Goal: Task Accomplishment & Management: Manage account settings

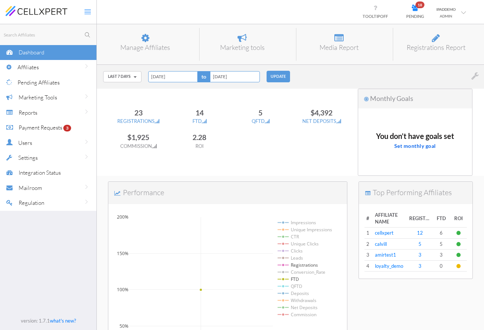
click at [417, 14] on span "PENDING" at bounding box center [415, 16] width 18 height 5
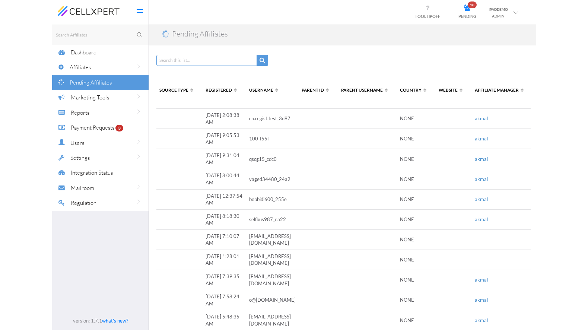
scroll to position [0, 59]
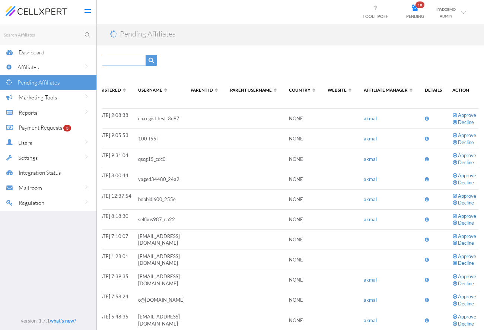
click at [32, 67] on span "Affiliates" at bounding box center [27, 67] width 21 height 7
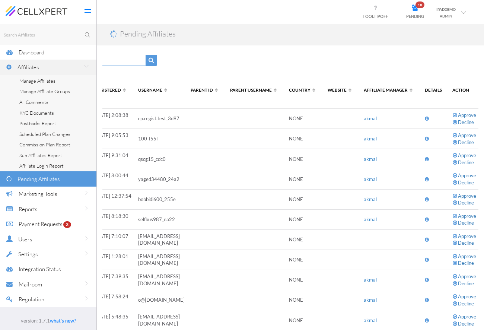
click at [38, 80] on span "Manage Affiliates" at bounding box center [37, 81] width 36 height 6
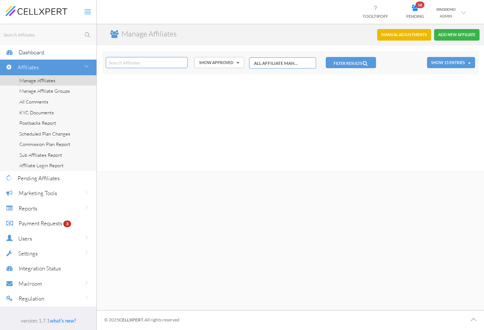
click at [349, 63] on button "FILTER RESULTS" at bounding box center [351, 62] width 50 height 11
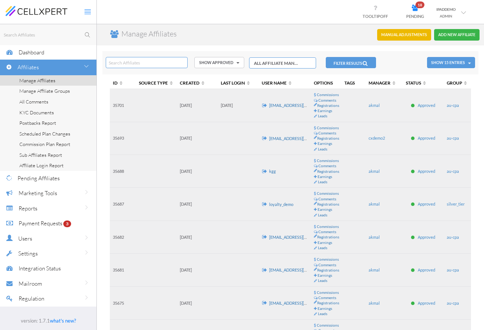
click at [285, 138] on link "[EMAIL_ADDRESS][DOMAIN_NAME]" at bounding box center [301, 138] width 65 height 5
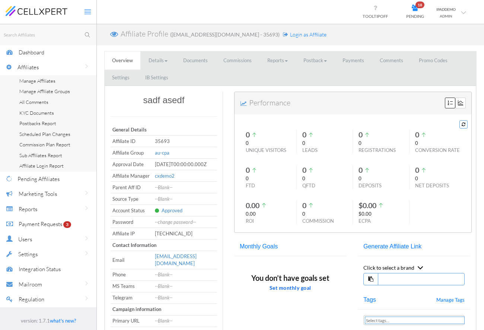
click at [242, 63] on link "Commissions" at bounding box center [237, 60] width 43 height 18
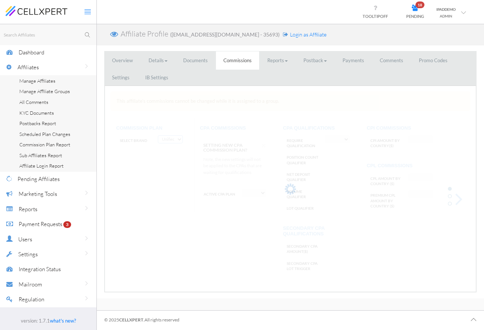
select select "string:CPA by Country"
select select "string:True"
type input "AF:2, AU:22"
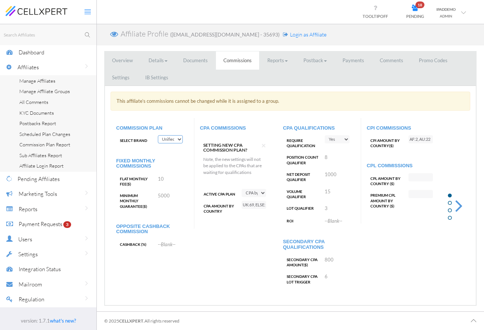
click at [116, 62] on link "Overview" at bounding box center [123, 60] width 36 height 18
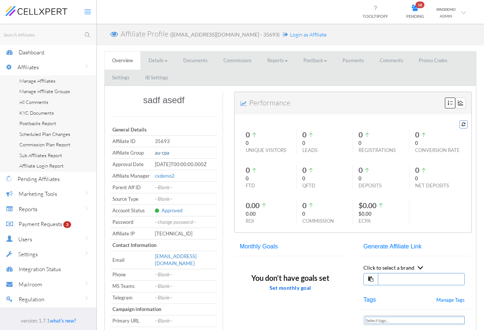
click at [164, 152] on span "au-cpa" at bounding box center [162, 153] width 15 height 6
click at [168, 152] on select "LEAVE GROUP platinum_tier gold_tier silver_tier bronze_tier turnoversharebaba c…" at bounding box center [177, 153] width 44 height 8
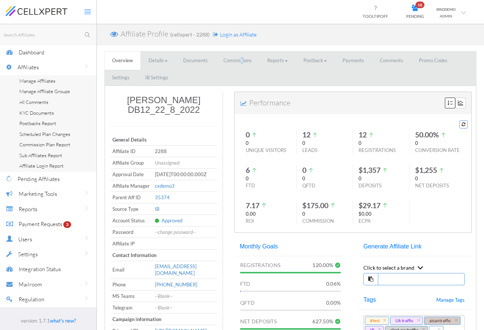
click at [241, 64] on link "Commissions" at bounding box center [237, 60] width 43 height 18
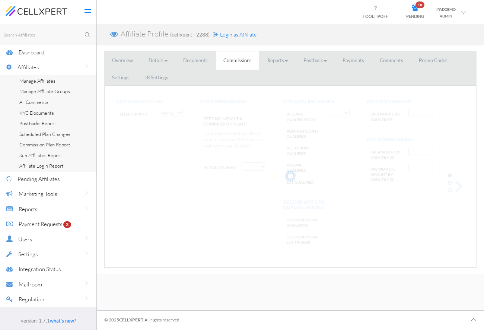
click at [291, 32] on div "Affiliate Profile (cellxpert - 2288) Login as Affiliate" at bounding box center [290, 34] width 387 height 21
select select "string:CPA by Tracking Code and country"
select select "string:True"
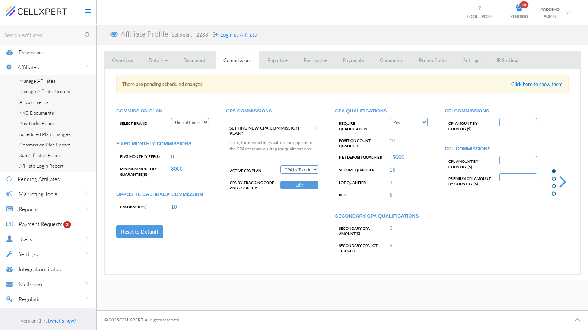
click at [294, 181] on button "Edit" at bounding box center [299, 185] width 38 height 8
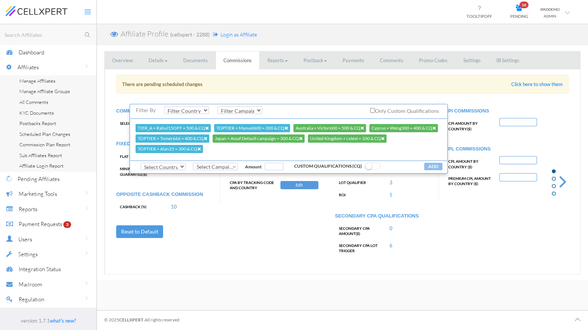
click at [298, 214] on div "COMMISSION PLAN Select Brand Test Brand Trade8 TraderCo T-Trading Unified Commi…" at bounding box center [342, 184] width 463 height 167
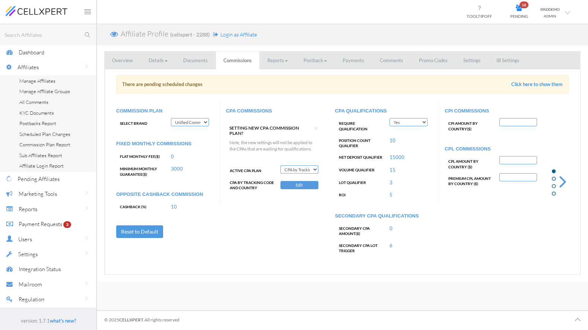
click at [297, 165] on select "Deactivate CPA Fixed CPA CPA by Country FTD Amount Tiers First Deposit CPA Prog…" at bounding box center [299, 169] width 38 height 8
click at [44, 49] on span "Dashboard" at bounding box center [32, 52] width 26 height 7
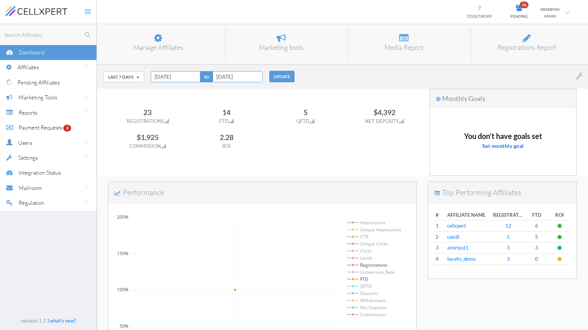
click at [455, 220] on td "cellxpert" at bounding box center [468, 225] width 46 height 11
click at [452, 225] on link "cellxpert" at bounding box center [456, 226] width 19 height 6
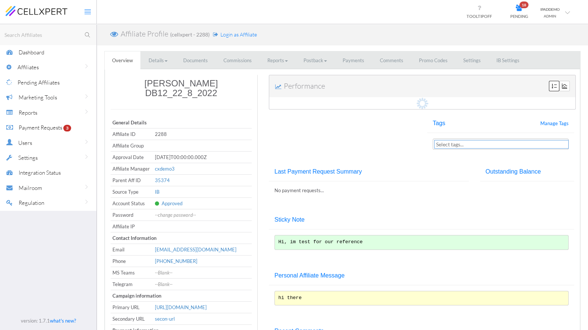
click at [233, 35] on span "Login as Affiliate" at bounding box center [238, 34] width 36 height 6
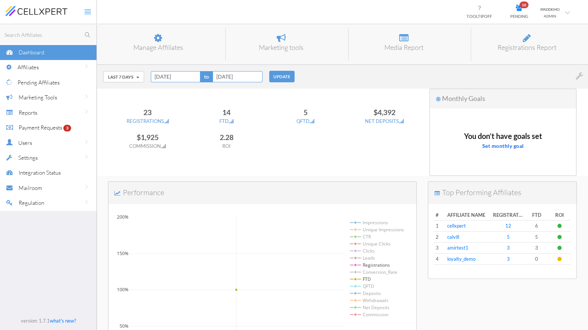
click at [445, 224] on td "cellxpert" at bounding box center [468, 225] width 46 height 11
click at [458, 224] on link "cellxpert" at bounding box center [456, 226] width 19 height 6
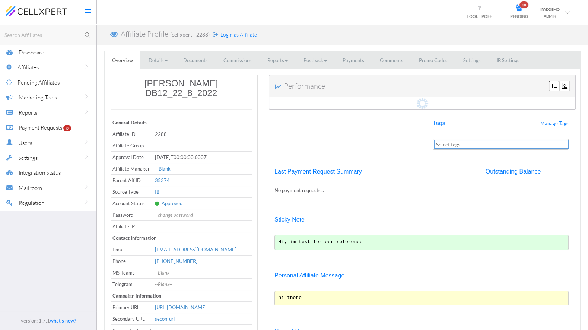
click at [232, 36] on span "Login as Affiliate" at bounding box center [238, 34] width 36 height 6
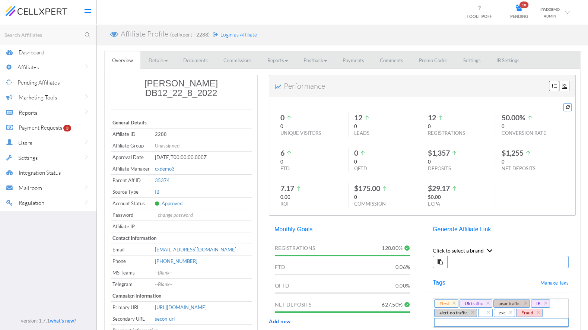
click at [475, 65] on link "Settings" at bounding box center [471, 60] width 32 height 18
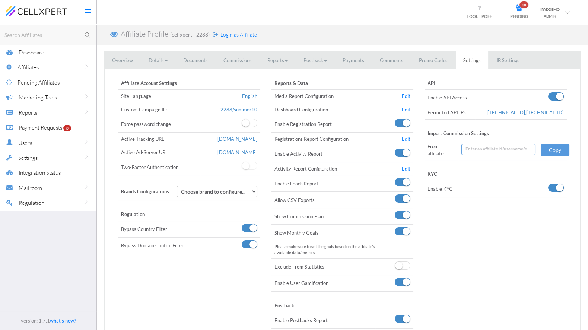
click at [407, 96] on link "Edit" at bounding box center [406, 96] width 9 height 6
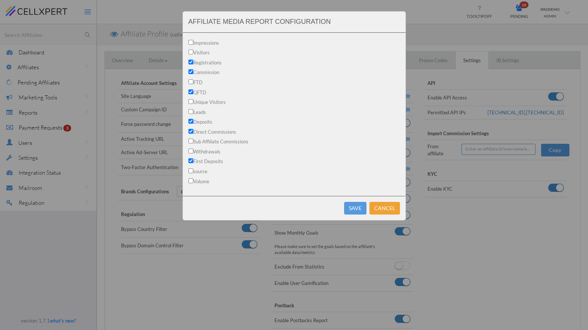
click at [385, 208] on button "Cancel" at bounding box center [384, 208] width 31 height 13
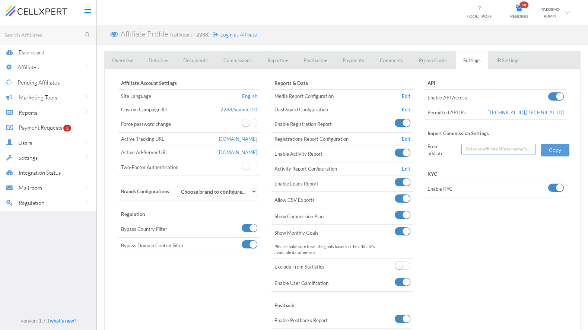
click at [35, 115] on span "Reports" at bounding box center [28, 112] width 19 height 7
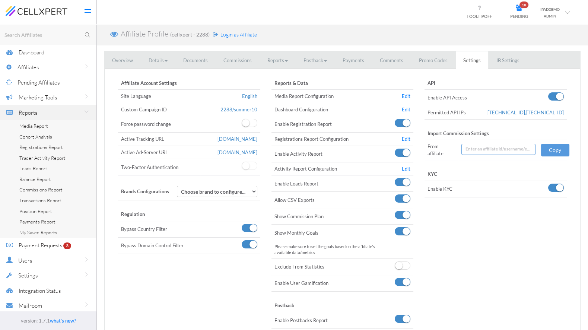
click at [44, 125] on span "Media Report" at bounding box center [33, 126] width 29 height 6
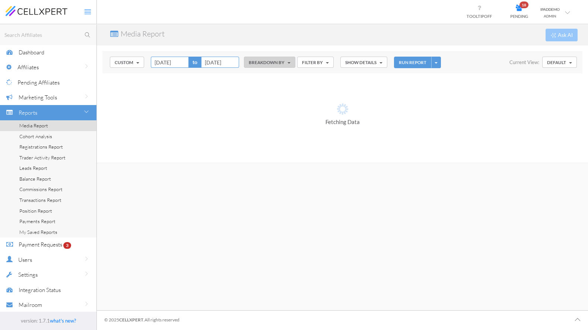
click at [133, 57] on button "Custom" at bounding box center [127, 62] width 34 height 11
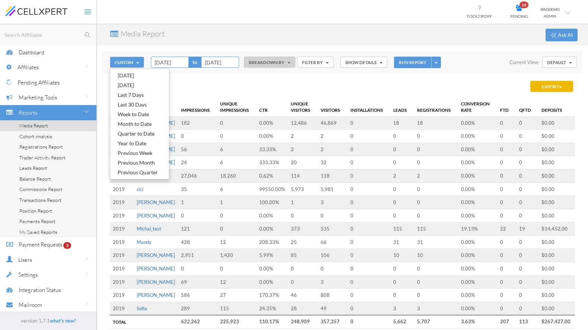
click at [134, 93] on link "Last 7 Days" at bounding box center [139, 95] width 59 height 10
type input "[DATE]"
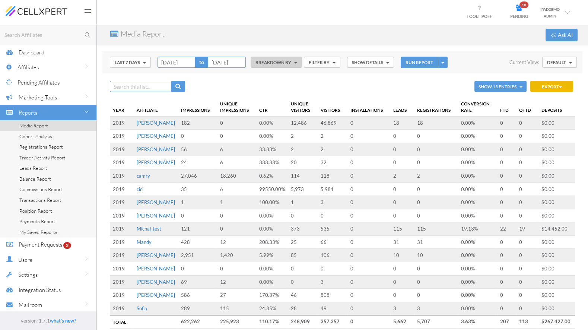
click at [333, 93] on div "Show 15 Entries Show 15 Show 50 Show 100 Show All Export CSV Excel Copy" at bounding box center [342, 86] width 465 height 15
click at [277, 62] on button "BREAKDOWN BY" at bounding box center [275, 62] width 51 height 11
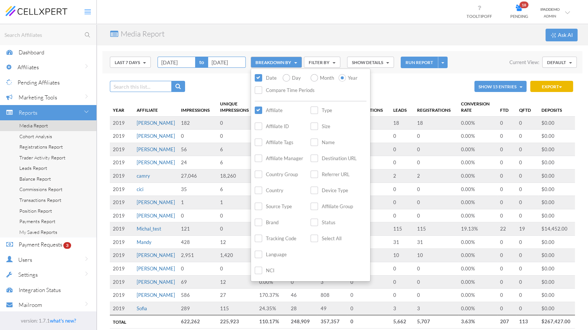
click at [256, 186] on label "Country" at bounding box center [269, 190] width 29 height 9
click at [0, 0] on input "Country" at bounding box center [0, 0] width 0 height 0
click at [417, 66] on button "RUN REPORT" at bounding box center [418, 63] width 37 height 12
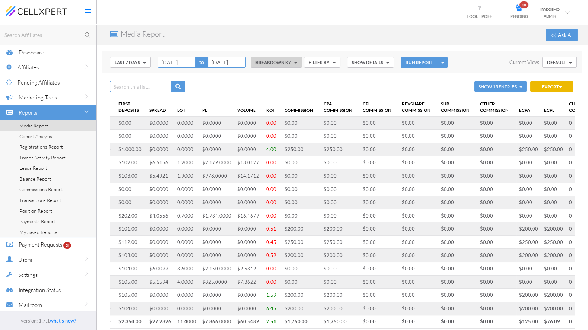
scroll to position [0, 562]
click at [41, 33] on input "text" at bounding box center [49, 34] width 93 height 9
type input "2288"
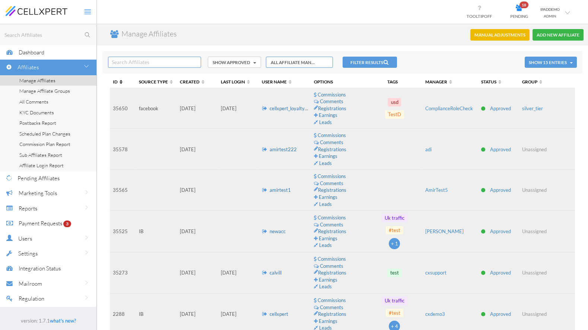
click at [113, 80] on span "ID" at bounding box center [119, 81] width 12 height 5
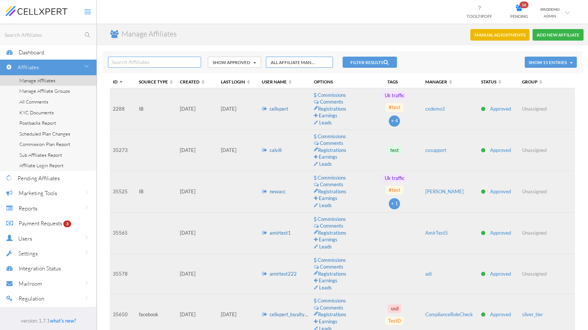
click at [277, 105] on td "cellxpert" at bounding box center [285, 109] width 52 height 42
click at [279, 109] on link "cellxpert" at bounding box center [278, 109] width 19 height 6
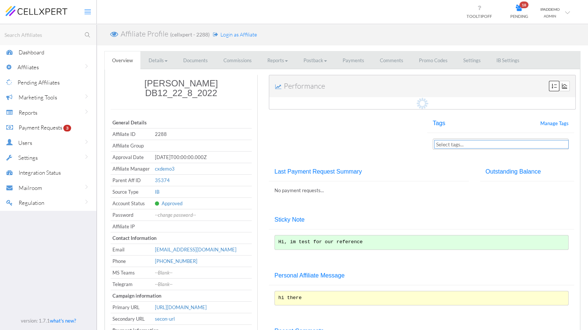
click at [234, 58] on link "Commissions" at bounding box center [237, 60] width 43 height 18
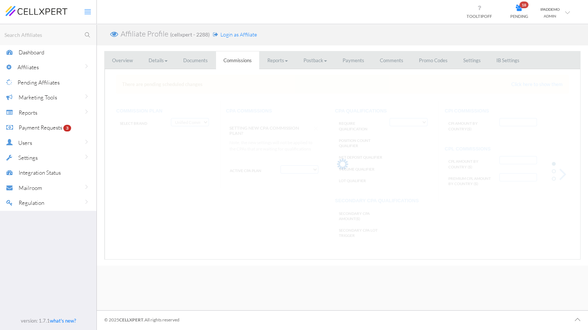
select select "string:CPA by Tracking Code and country"
select select "string:True"
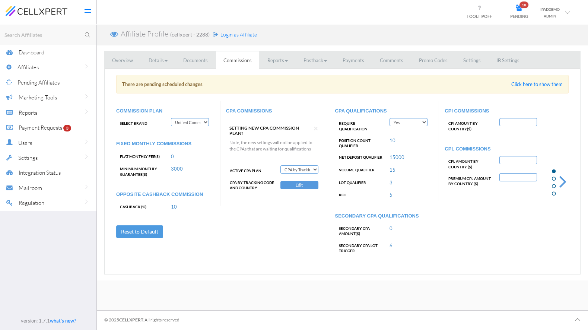
click at [298, 165] on select "Deactivate CPA Fixed CPA CPA by Country FTD Amount Tiers First Deposit CPA Prog…" at bounding box center [299, 169] width 38 height 8
click at [294, 165] on select "Deactivate CPA Fixed CPA CPA by Country FTD Amount Tiers First Deposit CPA Prog…" at bounding box center [299, 169] width 38 height 8
select select "string:Trader Tiers"
click at [280, 165] on select "Deactivate CPA Fixed CPA CPA by Country FTD Amount Tiers First Deposit CPA Prog…" at bounding box center [299, 169] width 38 height 8
click at [390, 225] on link "0" at bounding box center [390, 228] width 3 height 6
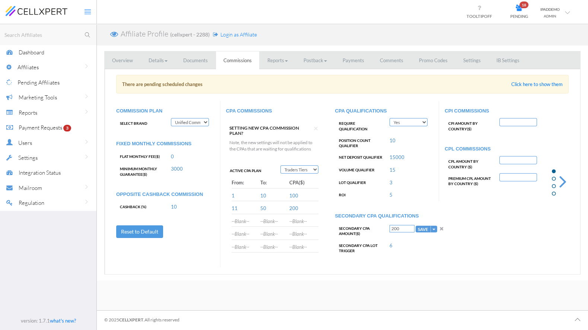
type input "200"
click at [415, 225] on button "SAVE" at bounding box center [422, 228] width 15 height 7
click at [393, 240] on div "6" at bounding box center [408, 244] width 49 height 9
drag, startPoint x: 370, startPoint y: 240, endPoint x: 380, endPoint y: 240, distance: 9.7
click at [380, 240] on label "Secondary CPA LOT Trigger" at bounding box center [359, 246] width 49 height 13
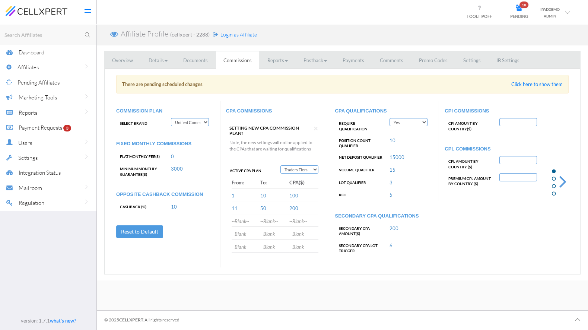
click at [357, 256] on div "CPA QUALIFICATIONS Require Qualification Yes No Position Count Qualifier 10 Net…" at bounding box center [383, 184] width 109 height 167
click at [568, 151] on div at bounding box center [561, 171] width 26 height 193
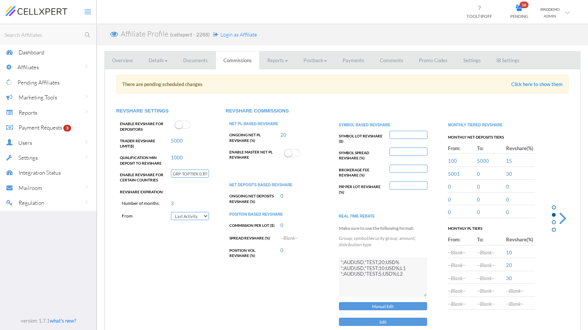
click at [559, 127] on div at bounding box center [561, 208] width 26 height 266
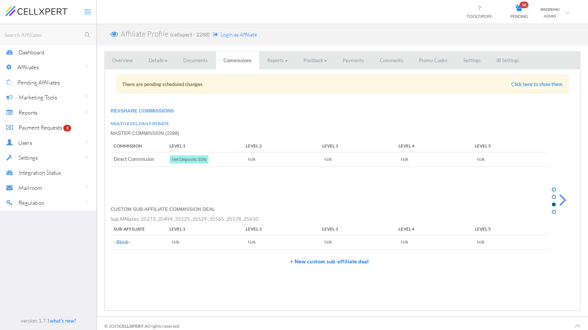
click at [559, 127] on div at bounding box center [561, 190] width 26 height 230
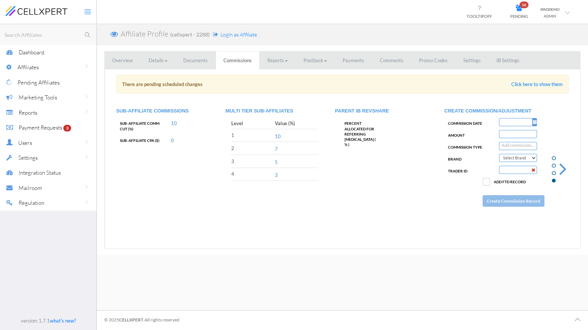
click at [33, 67] on span "Affiliates" at bounding box center [27, 67] width 21 height 7
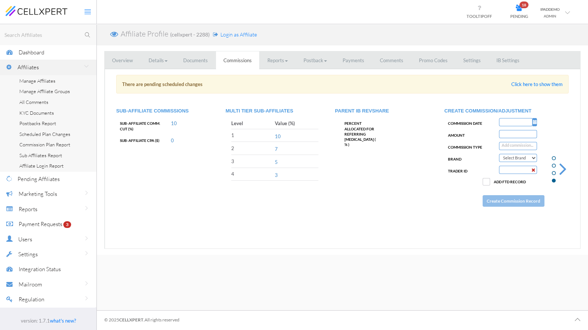
click at [31, 90] on span "Manage Affiliate Groups" at bounding box center [44, 91] width 51 height 6
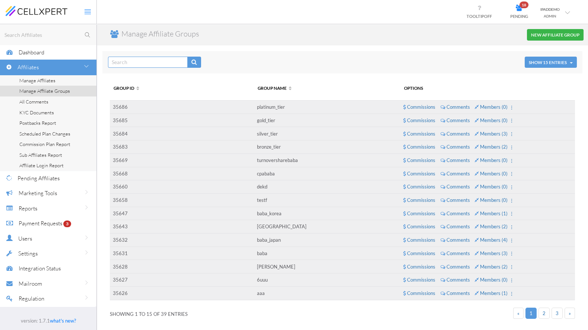
click at [33, 157] on span "Sub Affiliates Report" at bounding box center [40, 155] width 43 height 6
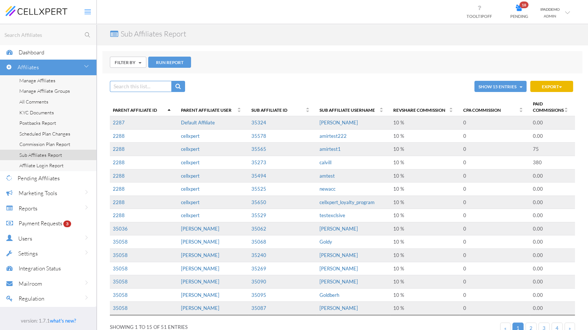
click at [51, 32] on input "text" at bounding box center [49, 34] width 93 height 9
type input "2288"
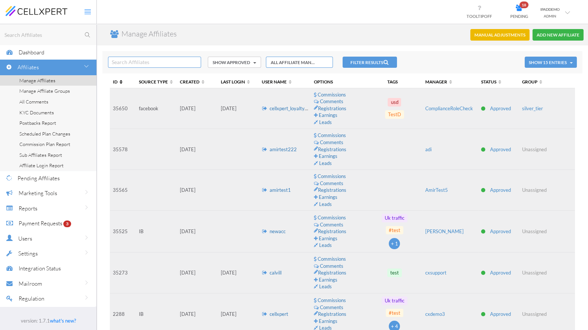
click at [119, 80] on span "ID" at bounding box center [119, 81] width 12 height 5
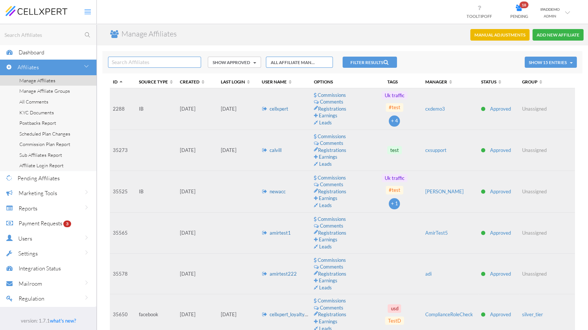
click at [281, 110] on link "cellxpert" at bounding box center [278, 109] width 19 height 6
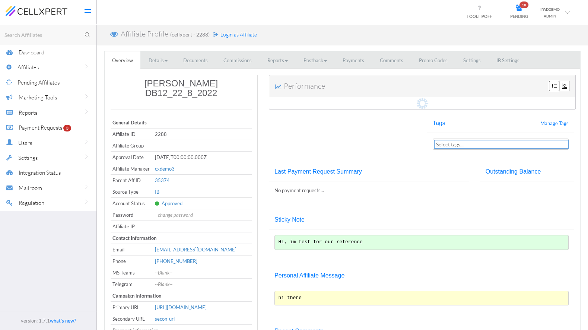
click at [467, 68] on link "Settings" at bounding box center [471, 60] width 32 height 18
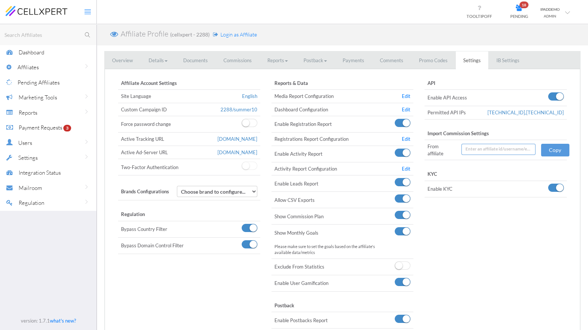
scroll to position [51, 0]
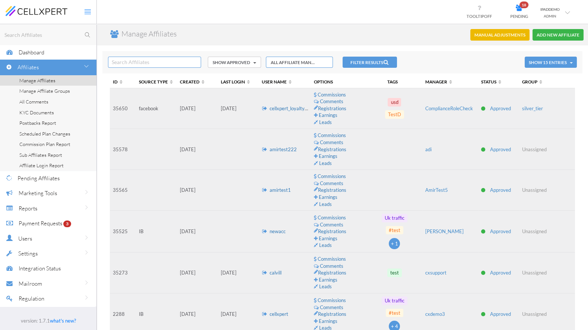
click at [114, 78] on th "ID" at bounding box center [123, 82] width 26 height 13
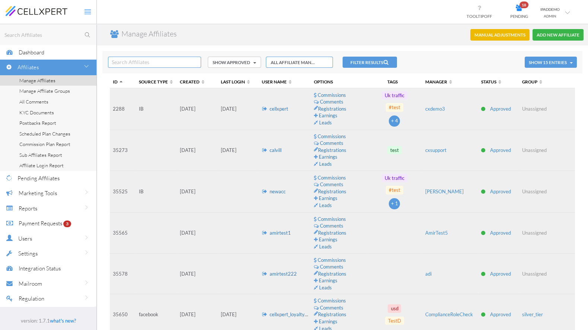
click at [275, 112] on td "cellxpert" at bounding box center [285, 109] width 52 height 42
click at [274, 110] on link "cellxpert" at bounding box center [278, 109] width 19 height 6
click at [275, 108] on link "cellxpert" at bounding box center [278, 109] width 19 height 6
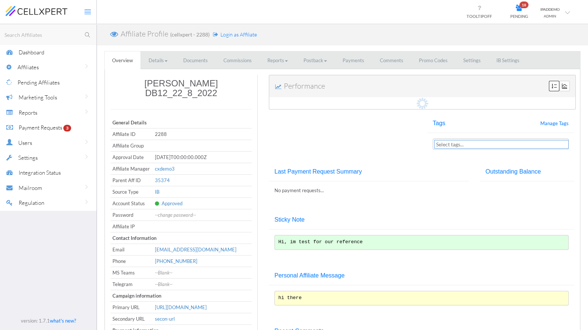
click at [499, 60] on link "IB Settings" at bounding box center [508, 60] width 38 height 18
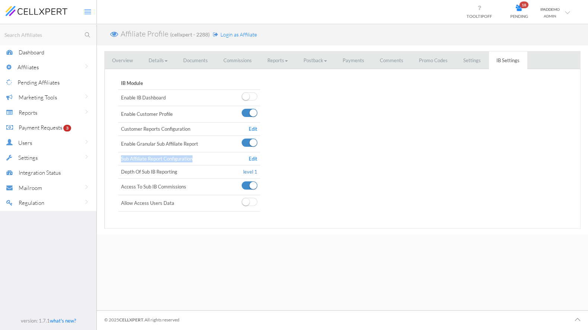
drag, startPoint x: 180, startPoint y: 155, endPoint x: 208, endPoint y: 155, distance: 27.2
click at [208, 155] on td "Sub Affiliate Report Configuration" at bounding box center [174, 158] width 113 height 13
click at [138, 159] on td "Sub Affiliate Report Configuration" at bounding box center [174, 158] width 113 height 13
drag, startPoint x: 129, startPoint y: 156, endPoint x: 195, endPoint y: 156, distance: 65.5
click at [195, 156] on td "Sub Affiliate Report Configuration" at bounding box center [174, 158] width 113 height 13
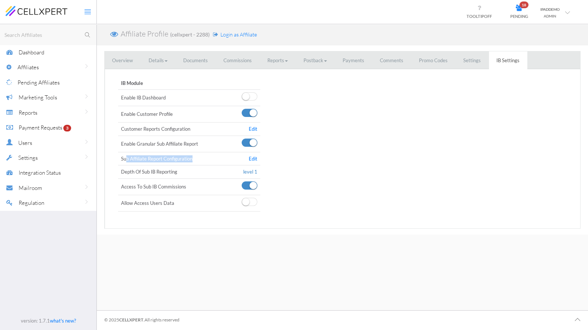
click at [180, 157] on td "Sub Affiliate Report Configuration" at bounding box center [174, 158] width 113 height 13
click at [255, 156] on link "Edit" at bounding box center [253, 159] width 9 height 6
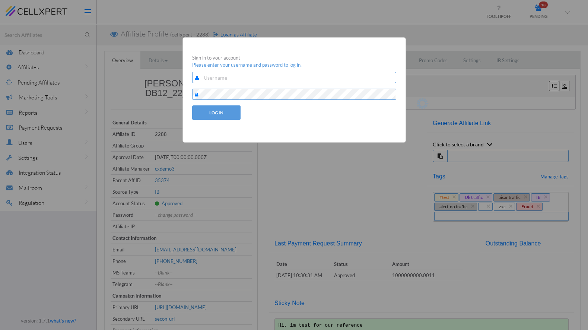
type input "ipaddemo"
click at [216, 115] on button "LOG IN" at bounding box center [216, 112] width 48 height 15
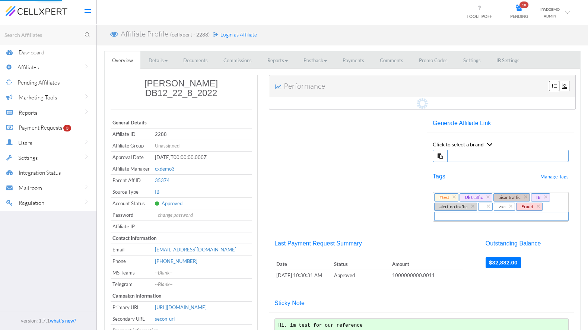
click at [41, 115] on div "Reports" at bounding box center [58, 112] width 78 height 15
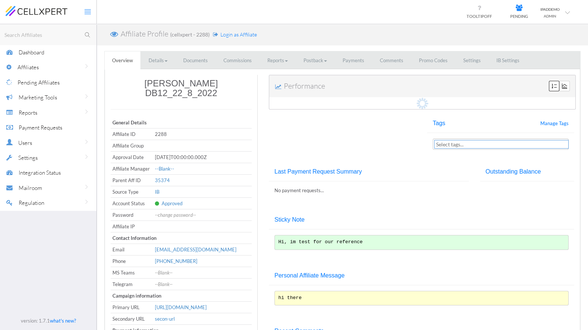
click at [37, 112] on span "Reports" at bounding box center [28, 112] width 19 height 7
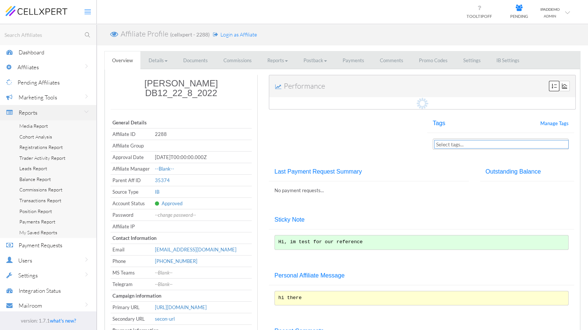
click at [32, 128] on span "Media Report" at bounding box center [33, 126] width 29 height 6
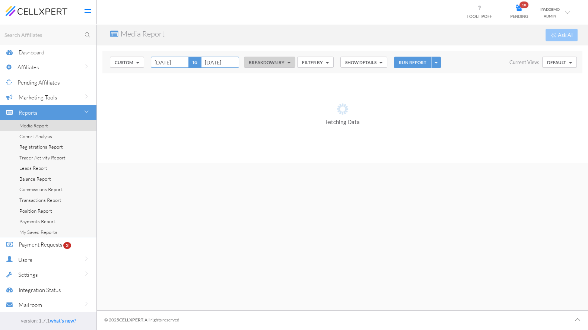
click at [267, 63] on button "BREAKDOWN BY" at bounding box center [269, 62] width 51 height 11
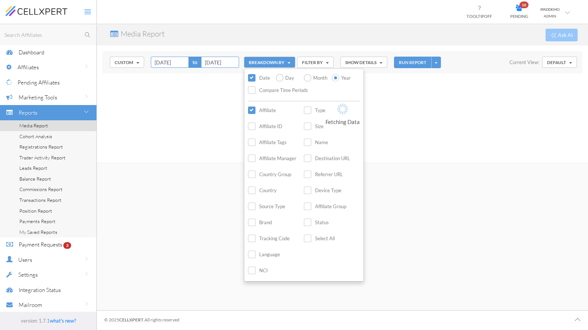
click at [249, 156] on label "Affiliate Manager" at bounding box center [272, 158] width 48 height 9
click at [0, 0] on input "Affiliate Manager" at bounding box center [0, 0] width 0 height 0
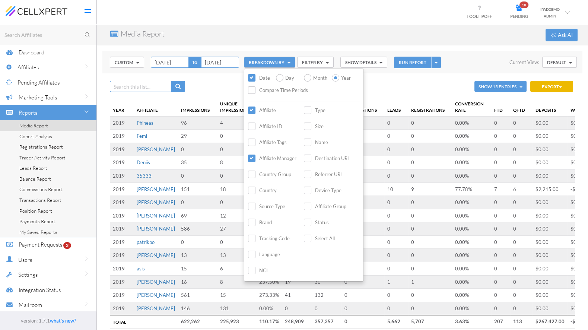
click at [253, 109] on label "Affiliate" at bounding box center [262, 110] width 28 height 9
click at [0, 0] on input "Affiliate" at bounding box center [0, 0] width 0 height 0
click at [123, 63] on button "Custom" at bounding box center [127, 62] width 34 height 11
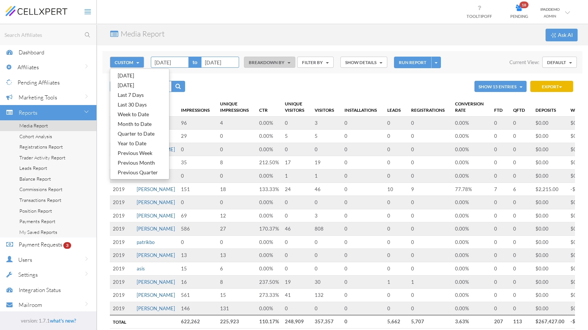
click at [129, 97] on link "Last 7 Days" at bounding box center [139, 95] width 59 height 10
type input "[DATE]"
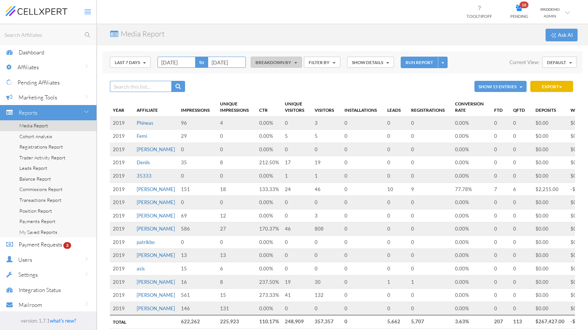
click at [291, 62] on button "BREAKDOWN BY" at bounding box center [275, 62] width 51 height 11
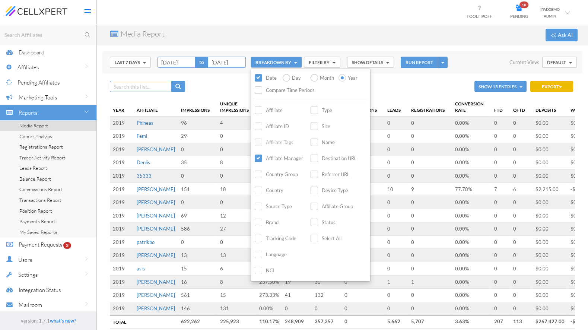
click at [409, 60] on button "RUN REPORT" at bounding box center [418, 63] width 37 height 12
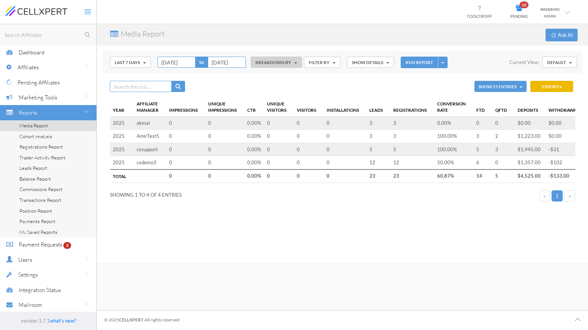
click at [276, 60] on button "BREAKDOWN BY" at bounding box center [275, 62] width 51 height 11
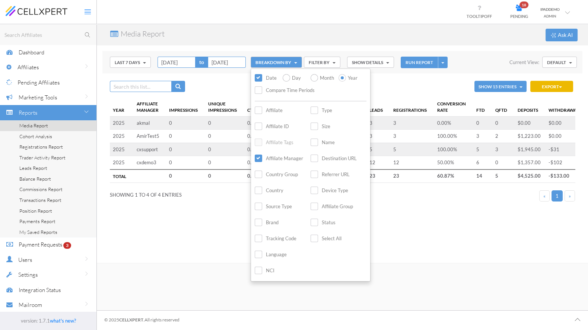
click at [264, 33] on div "Media Report Ask AI" at bounding box center [342, 34] width 491 height 21
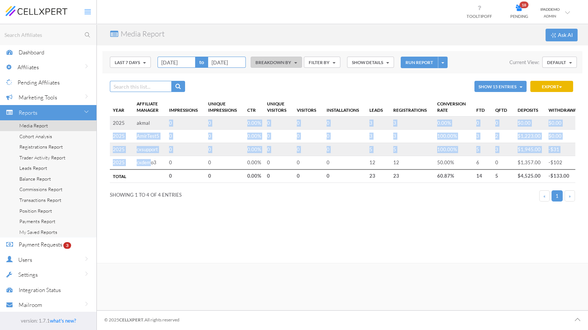
drag, startPoint x: 150, startPoint y: 162, endPoint x: 150, endPoint y: 121, distance: 40.6
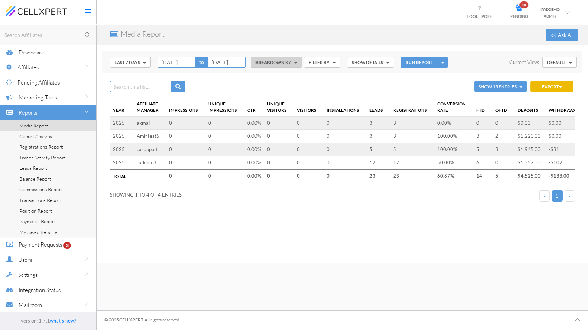
click at [158, 163] on td "cxdemo3" at bounding box center [150, 162] width 32 height 13
click at [262, 64] on button "BREAKDOWN BY" at bounding box center [275, 62] width 51 height 11
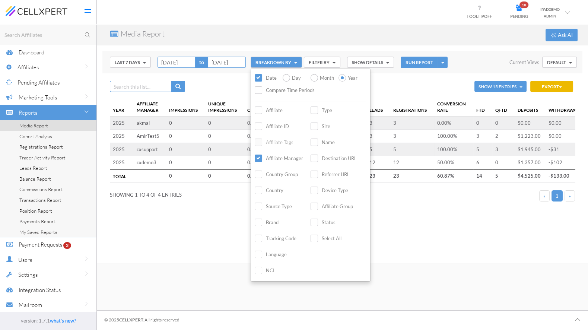
click at [259, 126] on label "Affiliate ID" at bounding box center [272, 126] width 34 height 9
click at [0, 0] on input "Affiliate ID" at bounding box center [0, 0] width 0 height 0
click at [261, 111] on label "Affiliate" at bounding box center [269, 110] width 28 height 9
click at [0, 0] on input "Affiliate" at bounding box center [0, 0] width 0 height 0
click at [267, 189] on label "Country" at bounding box center [269, 190] width 29 height 9
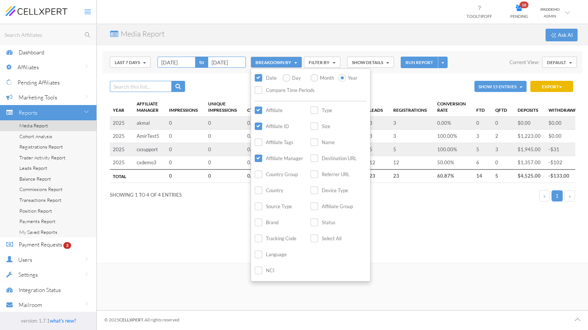
click at [0, 0] on input "Country" at bounding box center [0, 0] width 0 height 0
click at [415, 64] on button "RUN REPORT" at bounding box center [418, 63] width 37 height 12
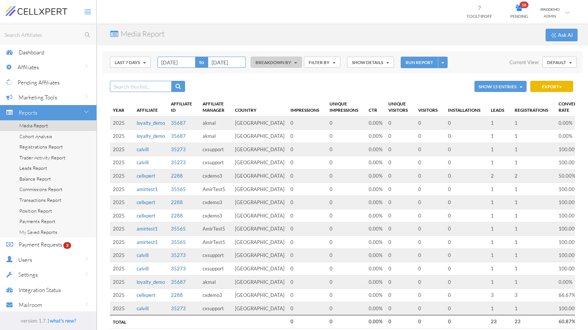
click at [208, 122] on td "akmal" at bounding box center [215, 122] width 32 height 13
copy td "akmal"
click at [148, 87] on input "text" at bounding box center [141, 86] width 62 height 11
paste input "akmal"
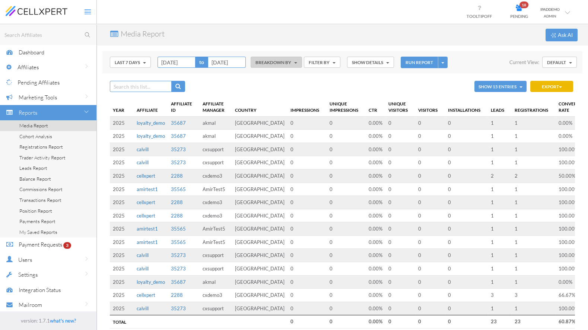
type input "akmal"
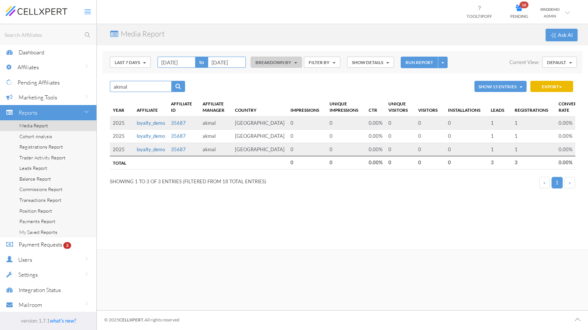
click at [152, 86] on input "akmal" at bounding box center [141, 86] width 62 height 11
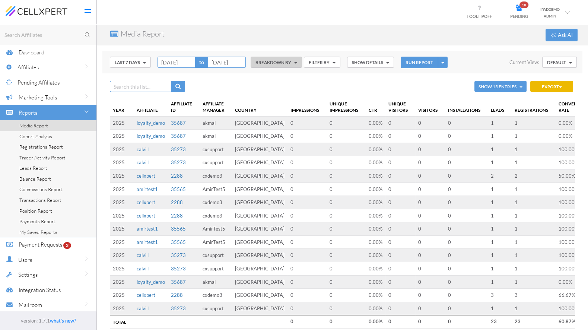
click at [278, 58] on button "BREAKDOWN BY" at bounding box center [275, 62] width 51 height 11
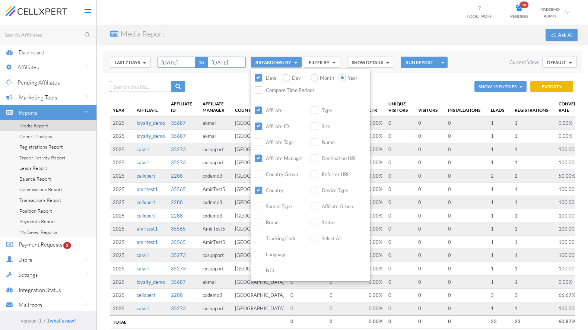
click at [235, 130] on td "[GEOGRAPHIC_DATA]" at bounding box center [259, 135] width 55 height 13
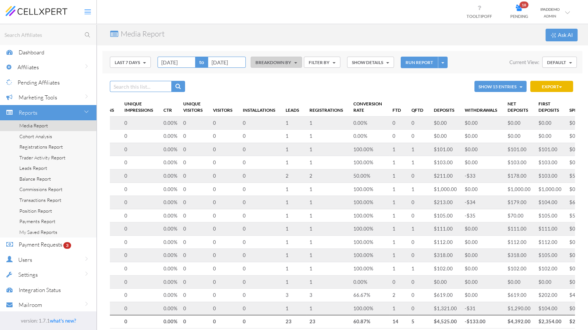
scroll to position [0, 214]
